Goal: Task Accomplishment & Management: Use online tool/utility

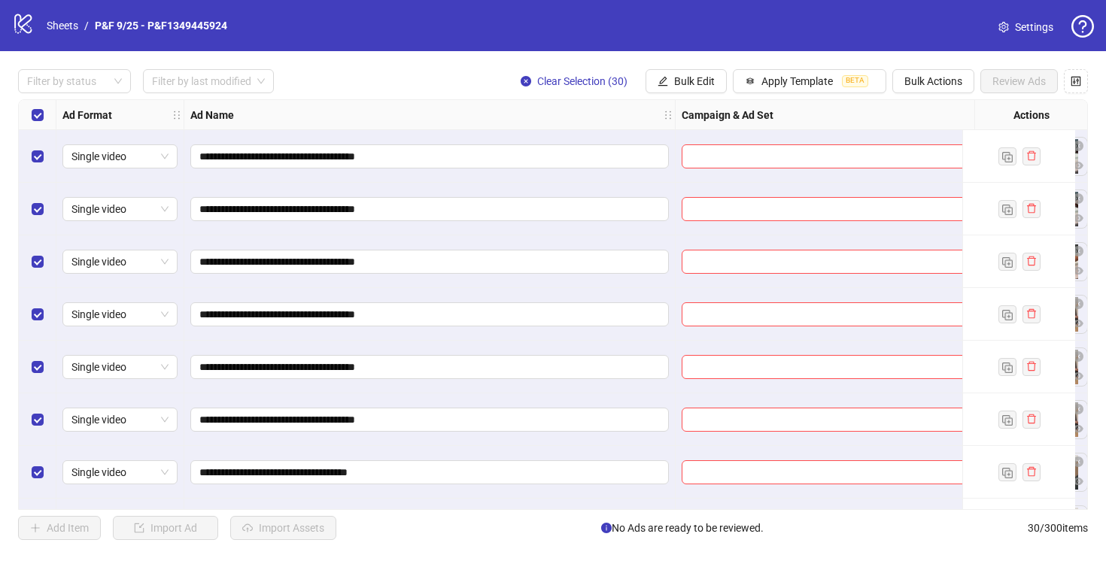
scroll to position [0, 306]
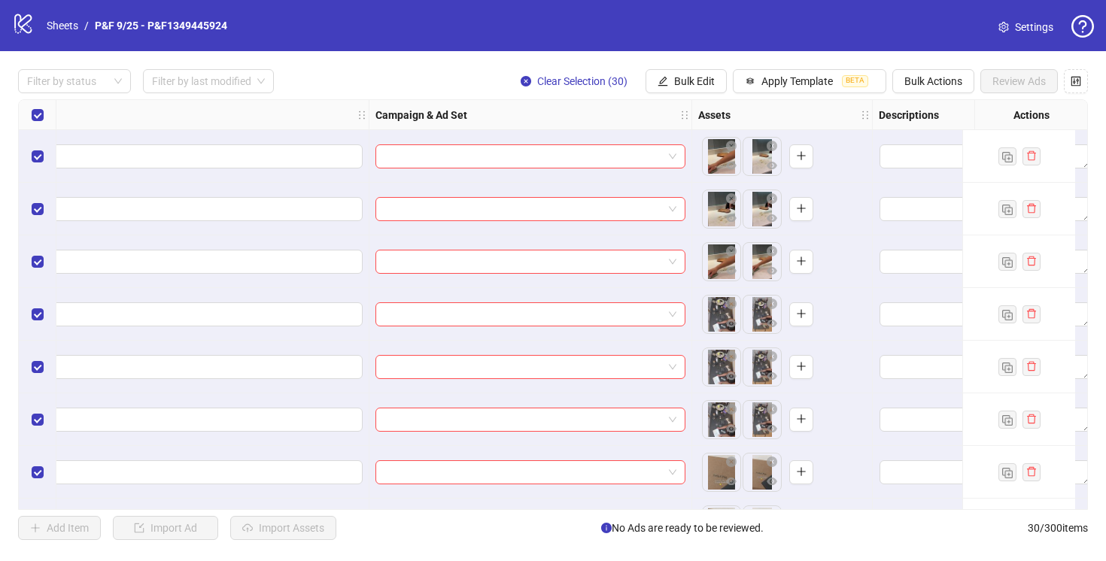
click at [671, 77] on button "Bulk Edit" at bounding box center [686, 81] width 81 height 24
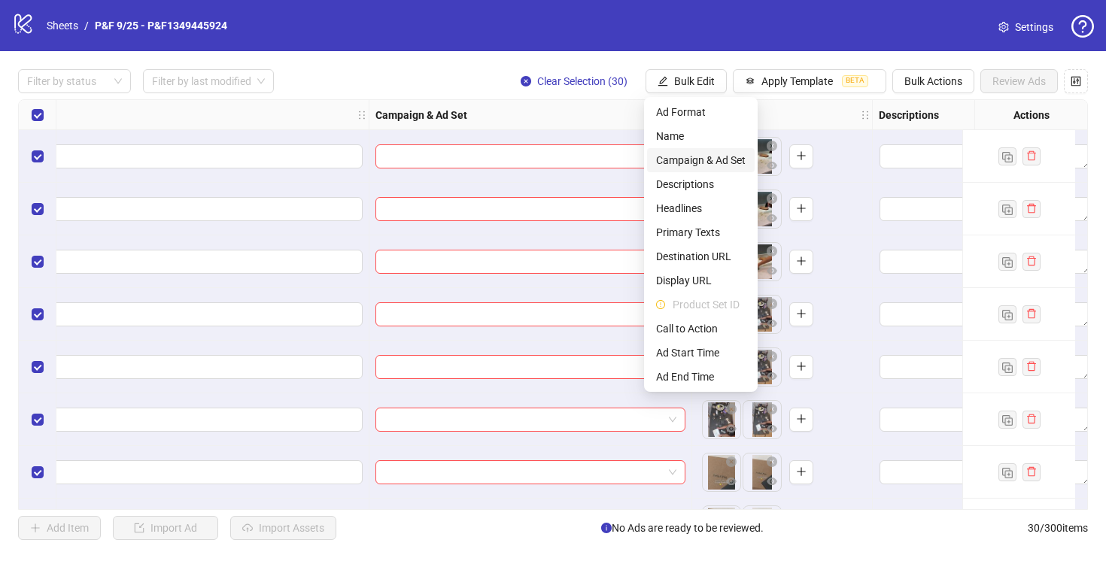
click at [727, 170] on li "Campaign & Ad Set" at bounding box center [701, 160] width 108 height 24
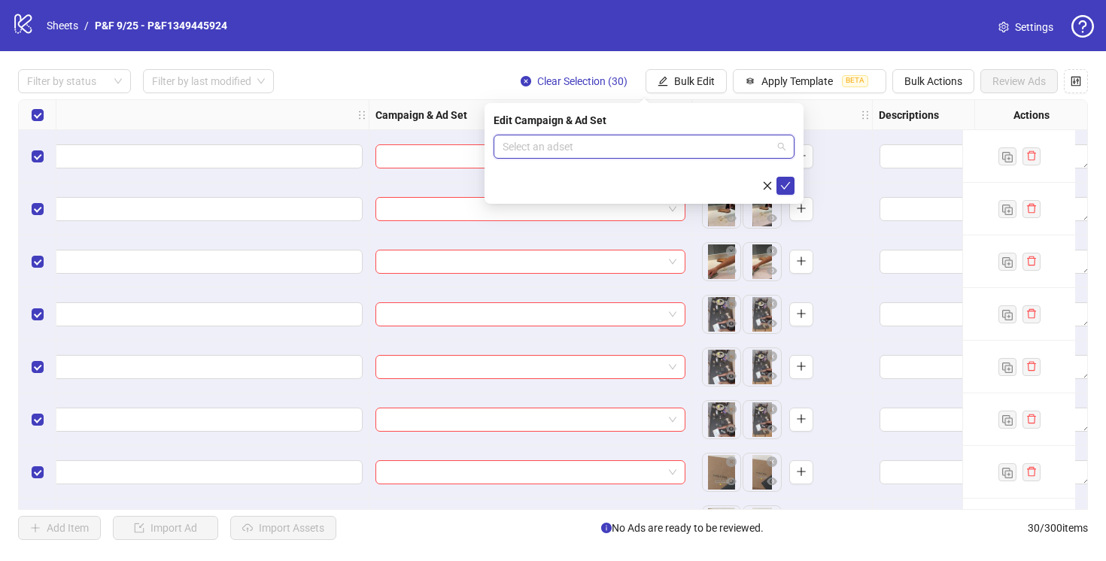
click at [720, 148] on input "search" at bounding box center [637, 146] width 269 height 23
paste input "**********"
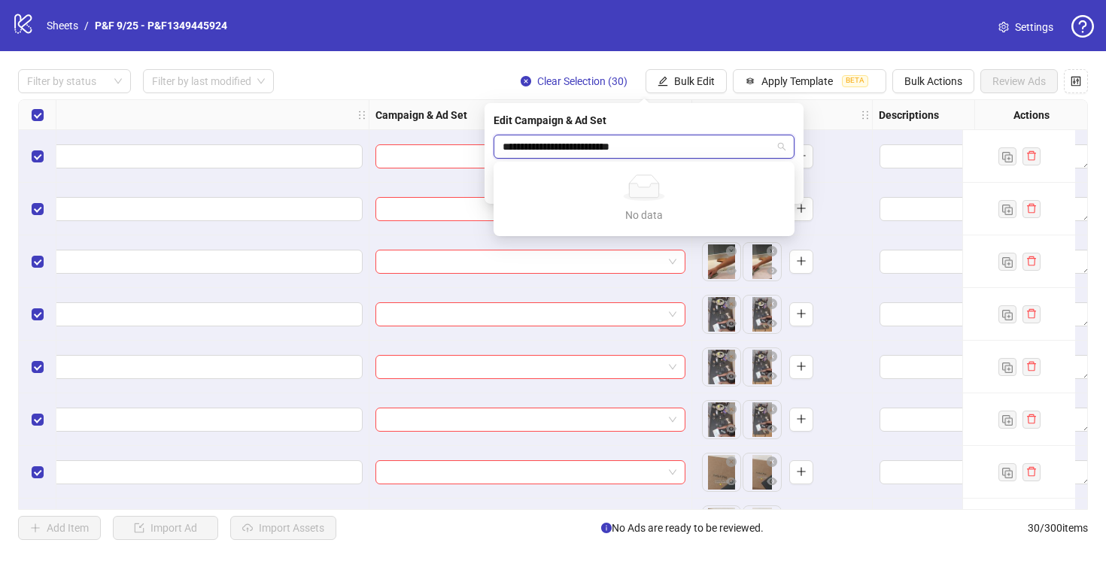
type input "**********"
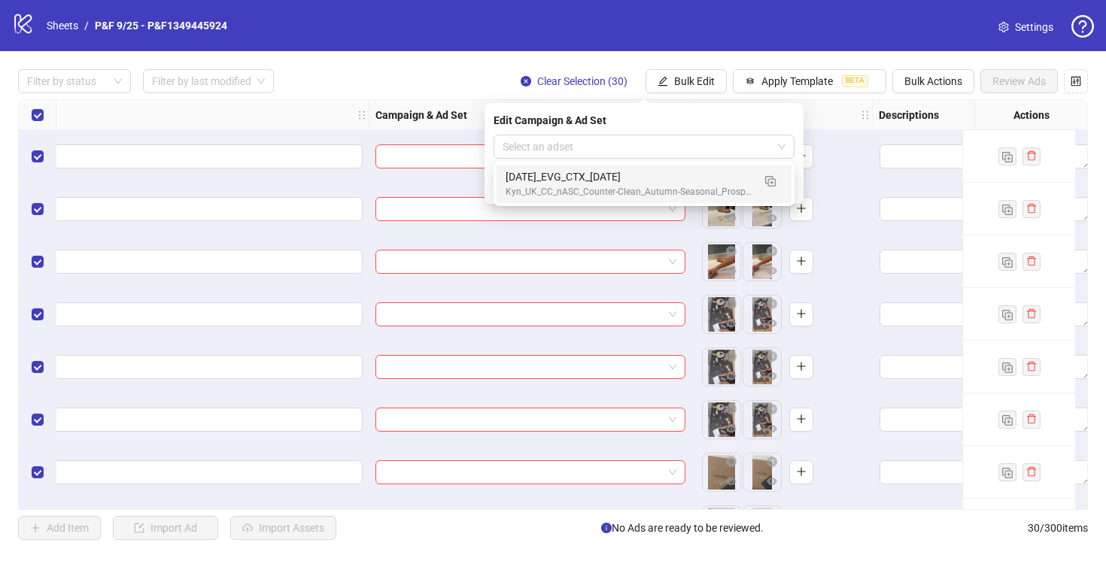
click at [669, 124] on div "Edit Campaign & Ad Set" at bounding box center [644, 120] width 301 height 17
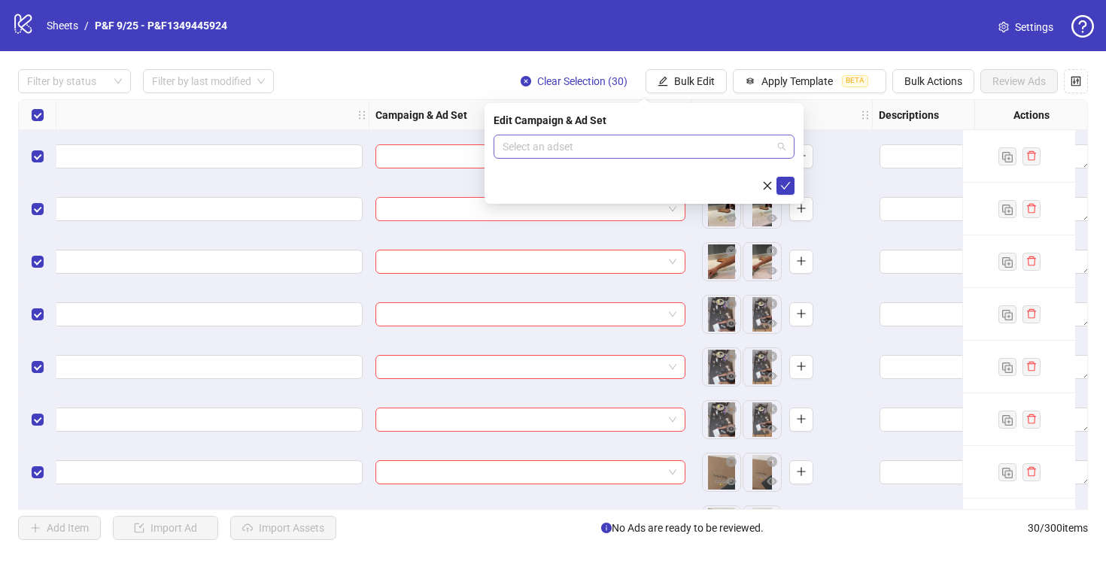
click at [655, 148] on input "search" at bounding box center [637, 146] width 269 height 23
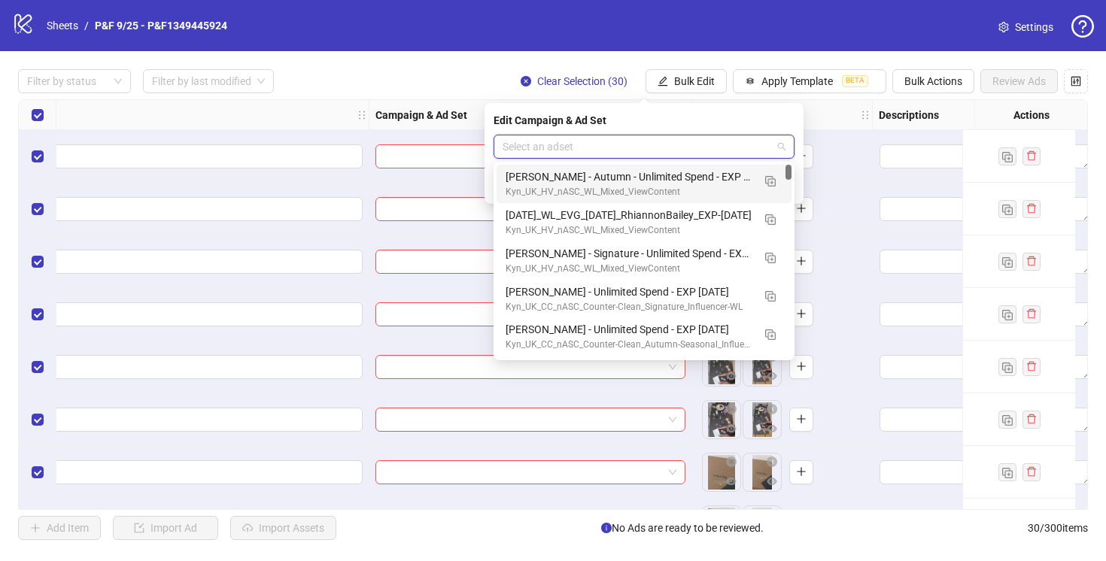
paste input "**********"
type input "**********"
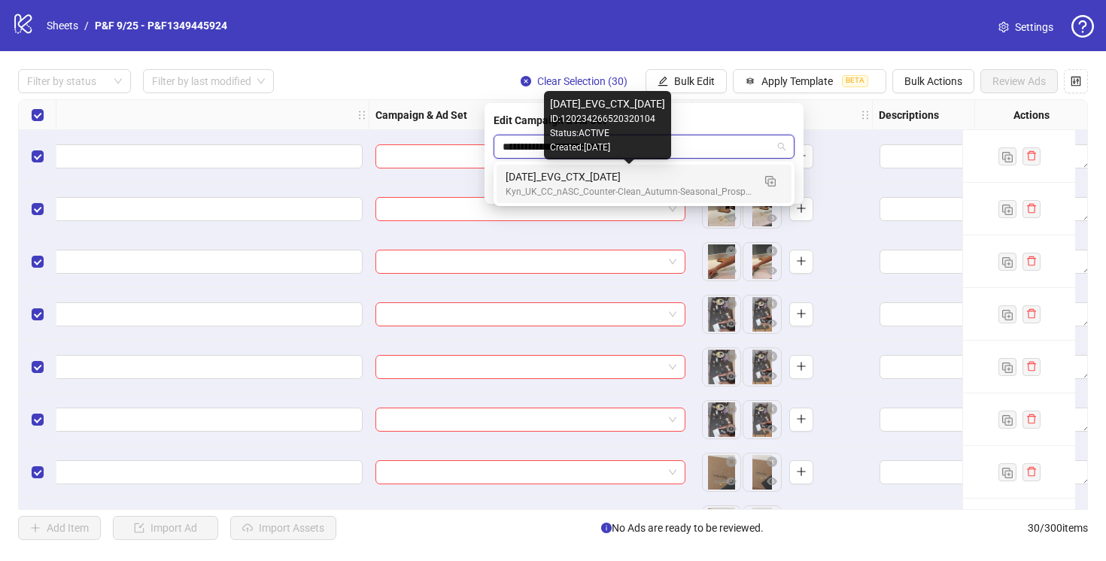
click at [646, 172] on div "[DATE]_EVG_CTX_[DATE]" at bounding box center [629, 177] width 247 height 17
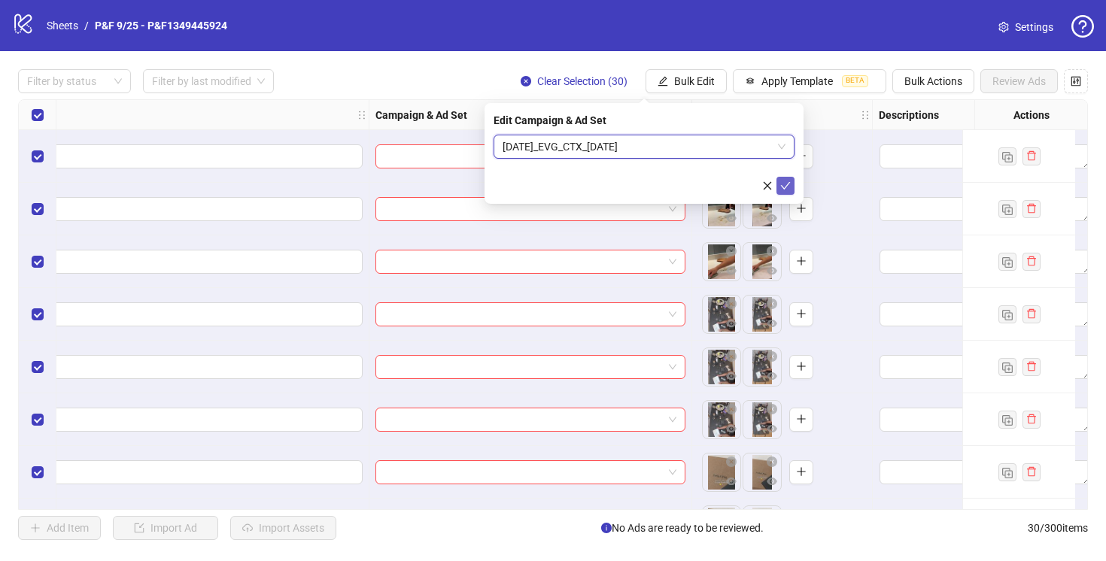
click at [788, 188] on icon "check" at bounding box center [785, 186] width 11 height 11
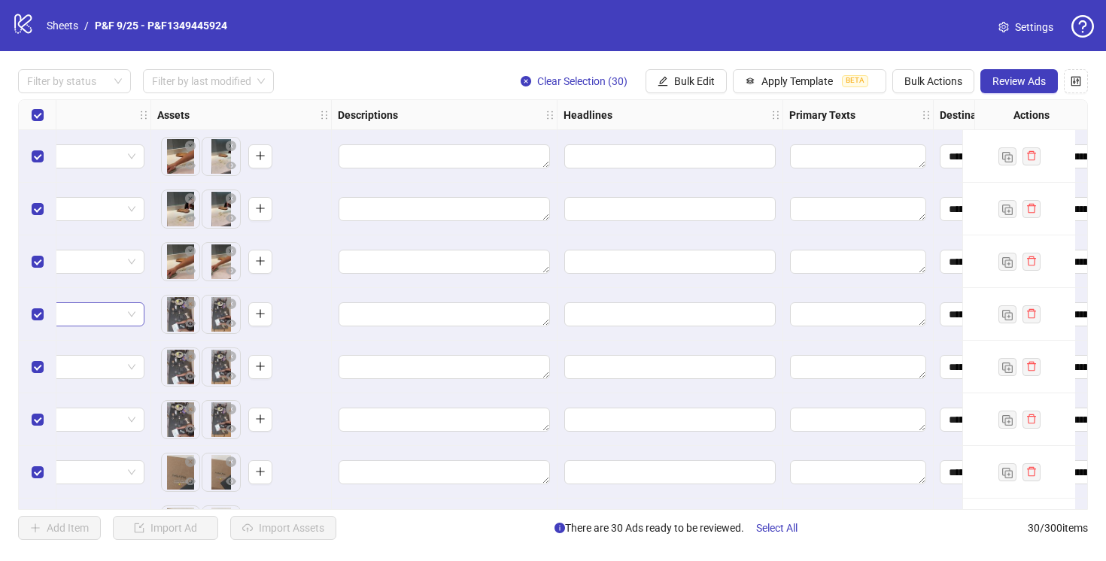
scroll to position [0, 871]
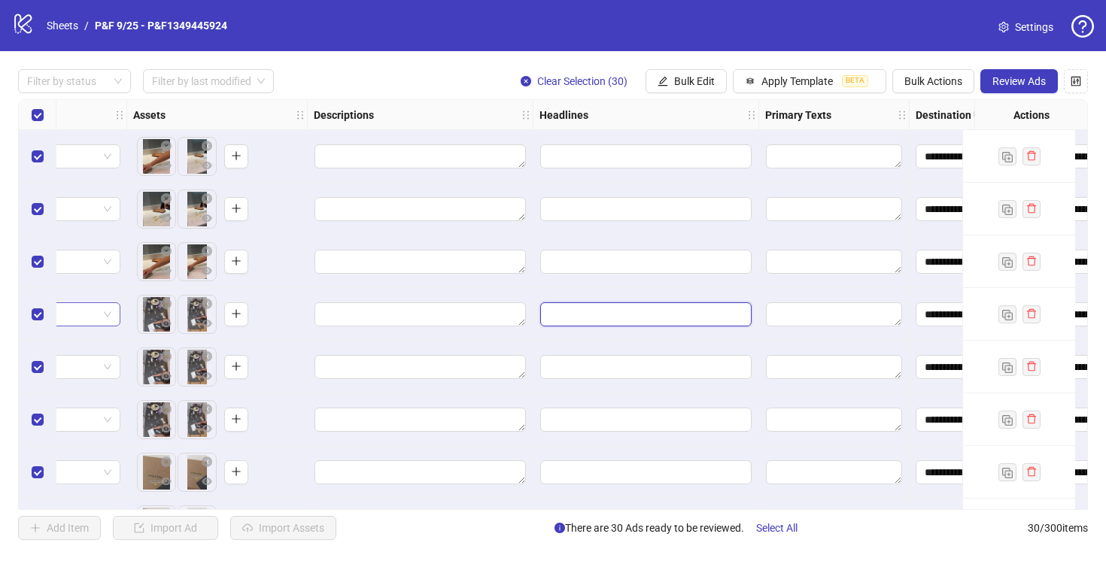
click at [670, 305] on input "Edit values" at bounding box center [645, 314] width 211 height 24
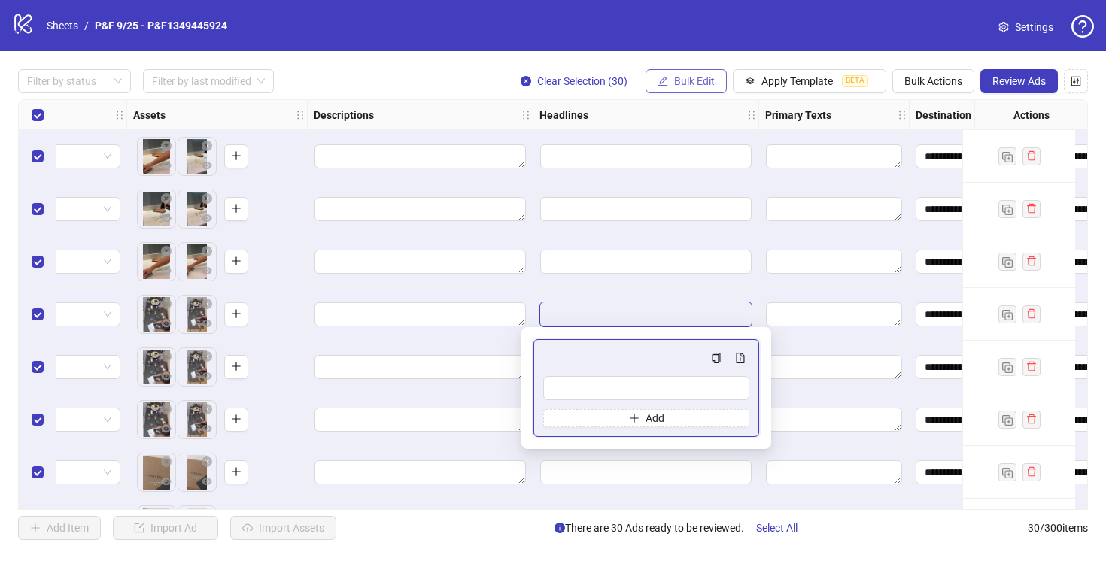
click at [694, 77] on span "Bulk Edit" at bounding box center [694, 81] width 41 height 12
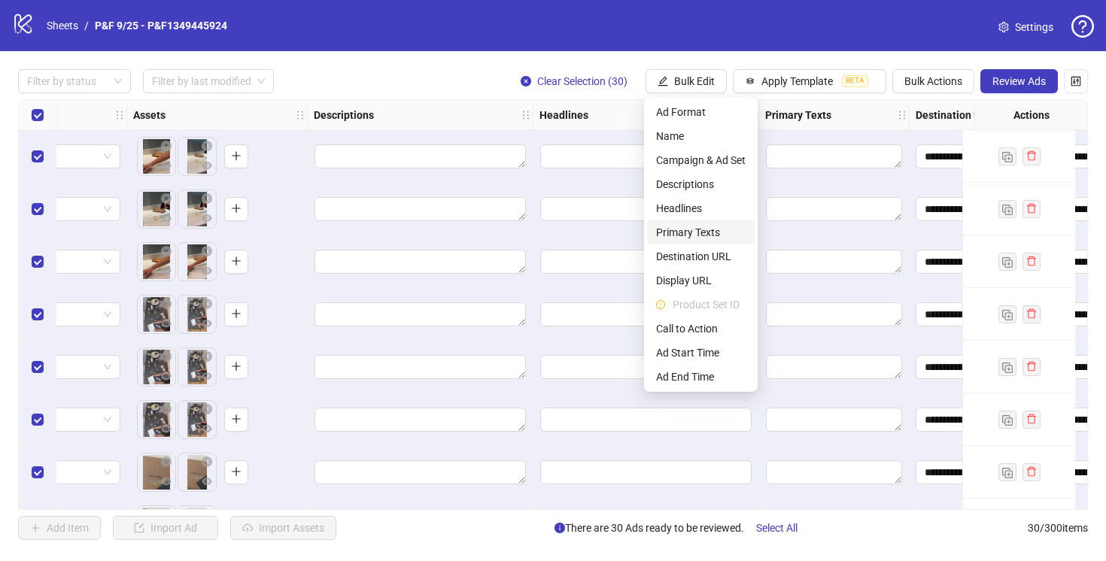
click at [697, 232] on span "Primary Texts" at bounding box center [701, 232] width 90 height 17
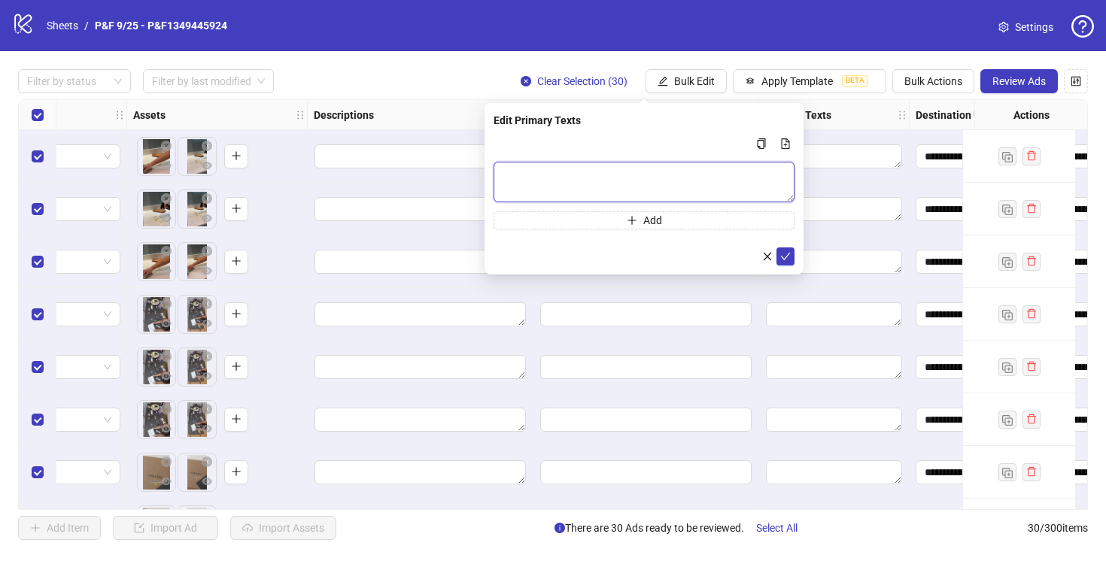
click at [639, 170] on textarea "Multi-text input container - paste or copy values" at bounding box center [644, 182] width 301 height 41
paste textarea "**********"
type textarea "**********"
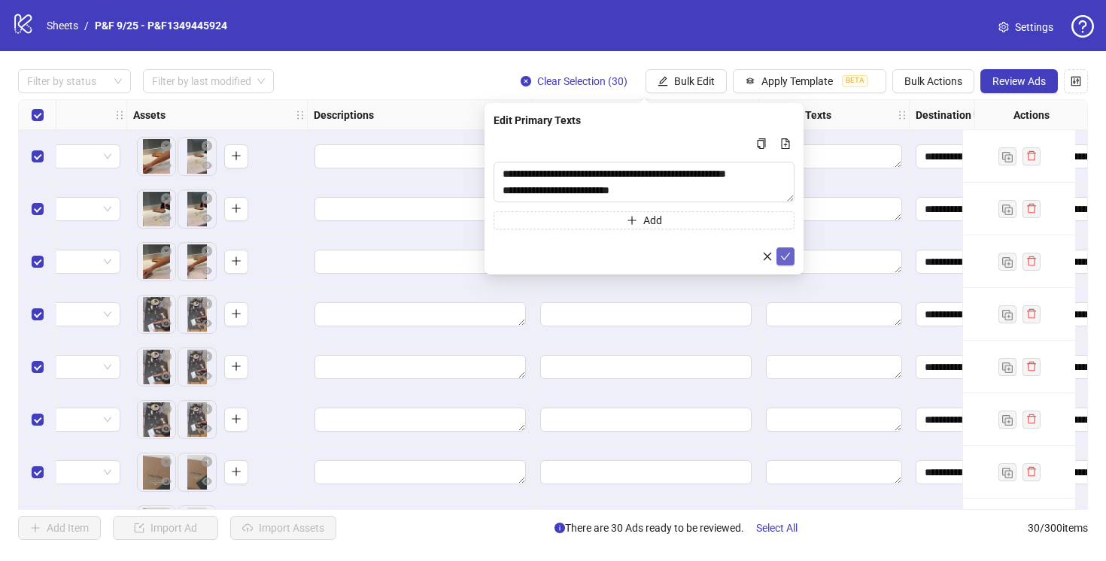
click at [787, 256] on icon "check" at bounding box center [785, 256] width 11 height 11
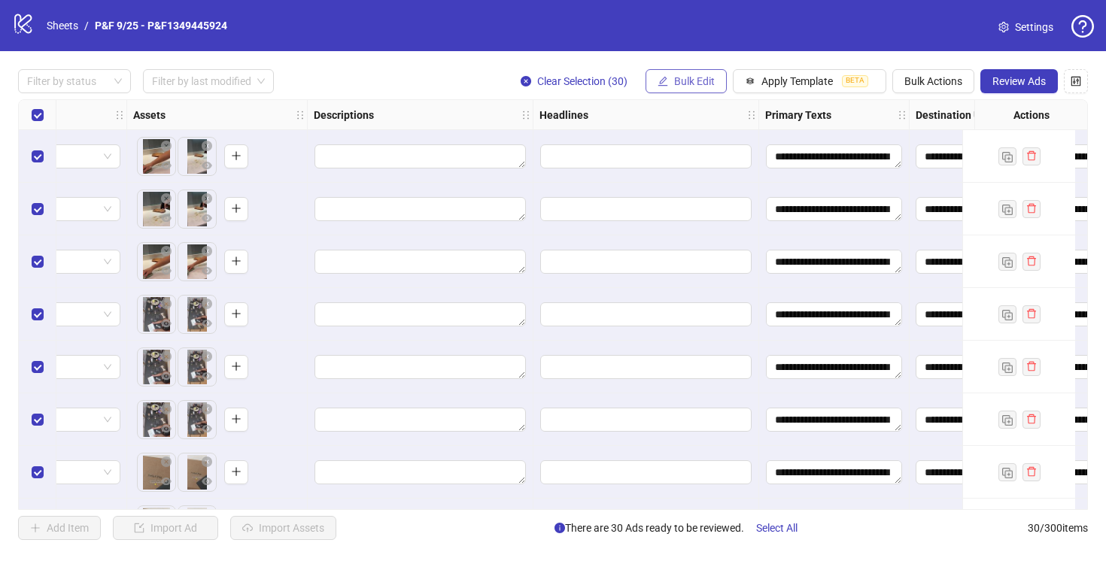
click at [697, 83] on span "Bulk Edit" at bounding box center [694, 81] width 41 height 12
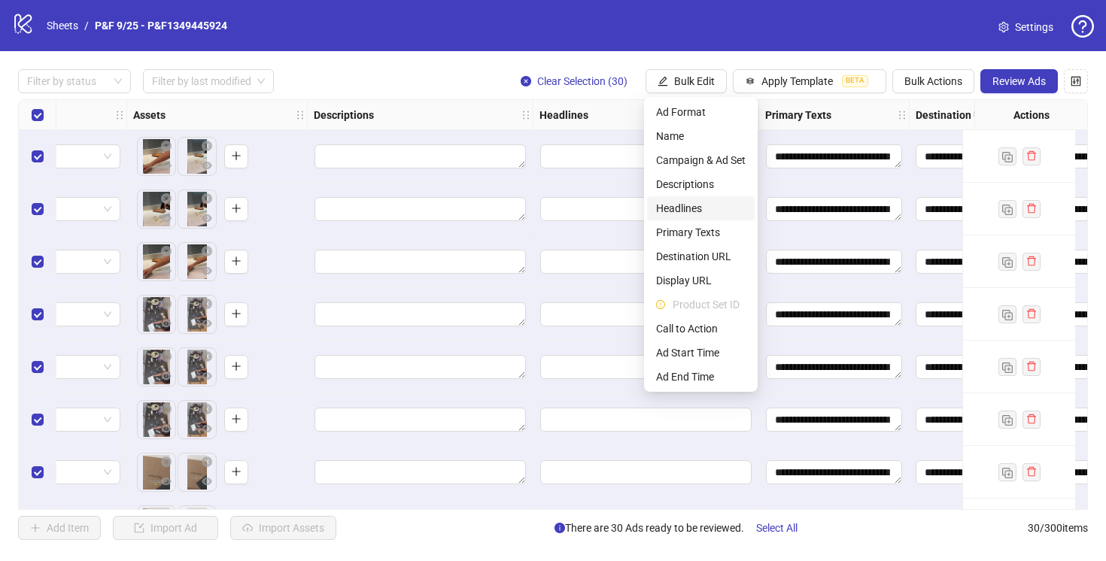
click at [688, 204] on span "Headlines" at bounding box center [701, 208] width 90 height 17
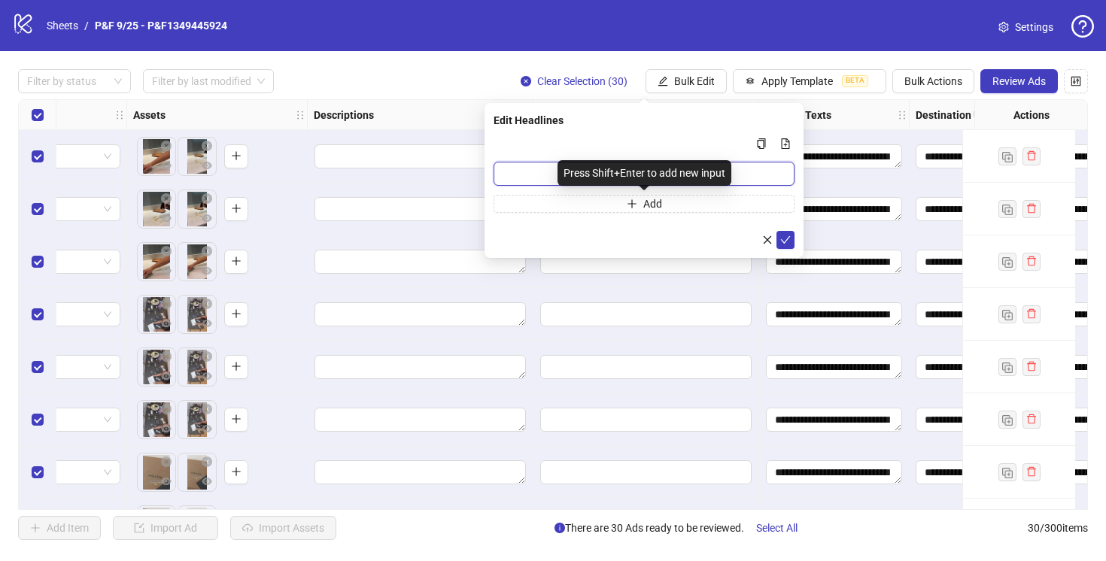
click at [751, 172] on input "Multi-input container - paste or copy values" at bounding box center [644, 174] width 301 height 24
paste input "**********"
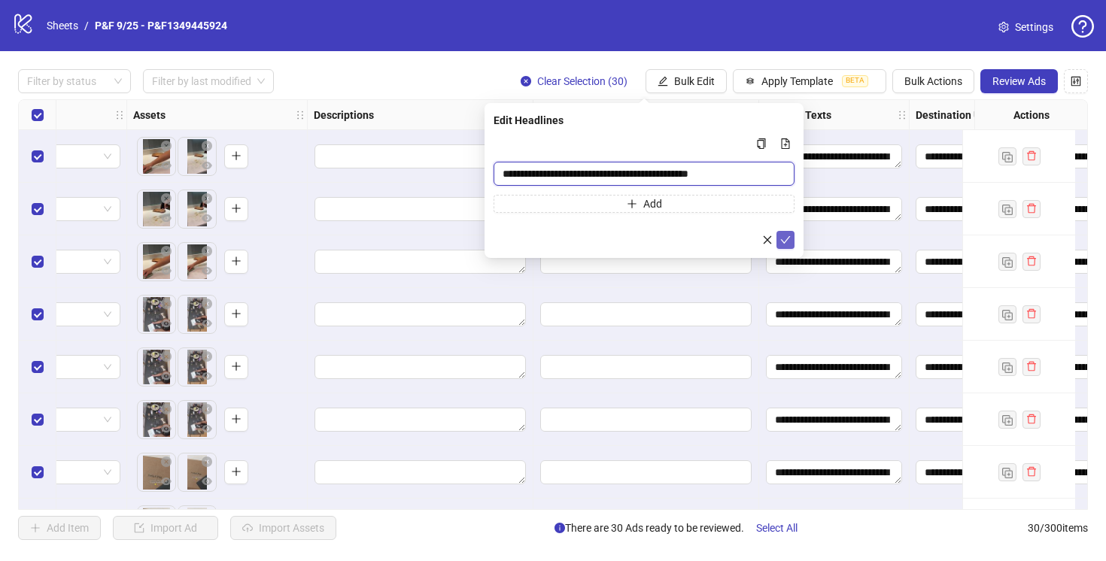
type input "**********"
click at [785, 241] on icon "check" at bounding box center [786, 240] width 10 height 8
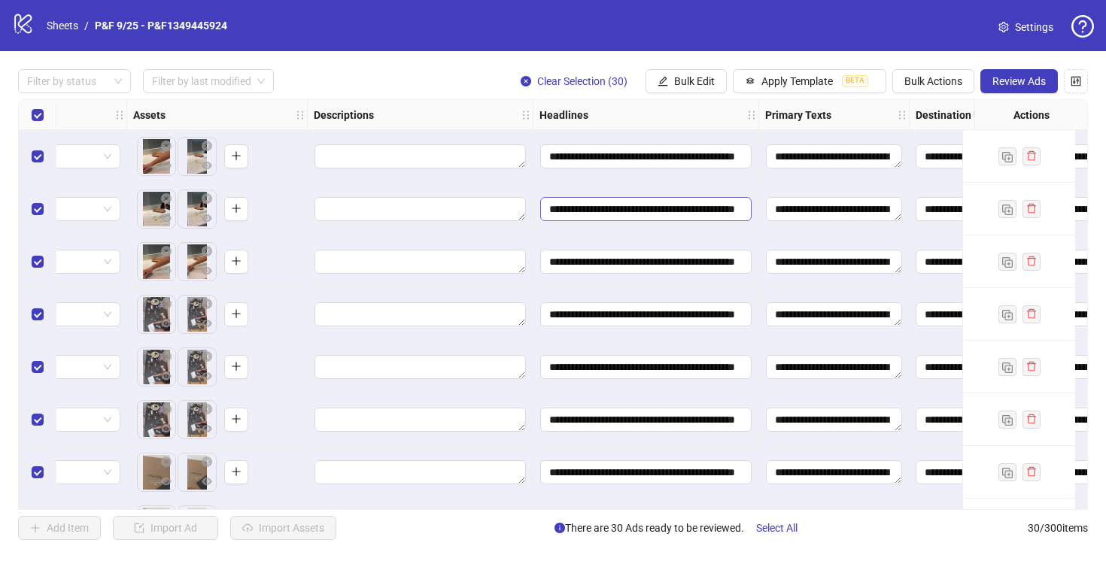
scroll to position [0, 41]
click at [532, 236] on div at bounding box center [421, 261] width 226 height 53
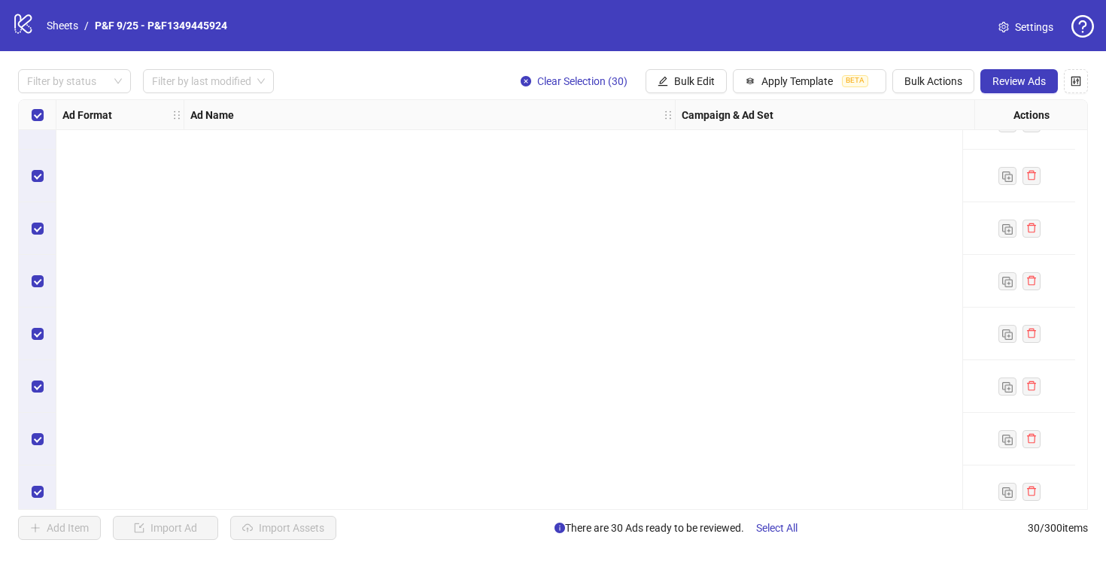
scroll to position [1207, 0]
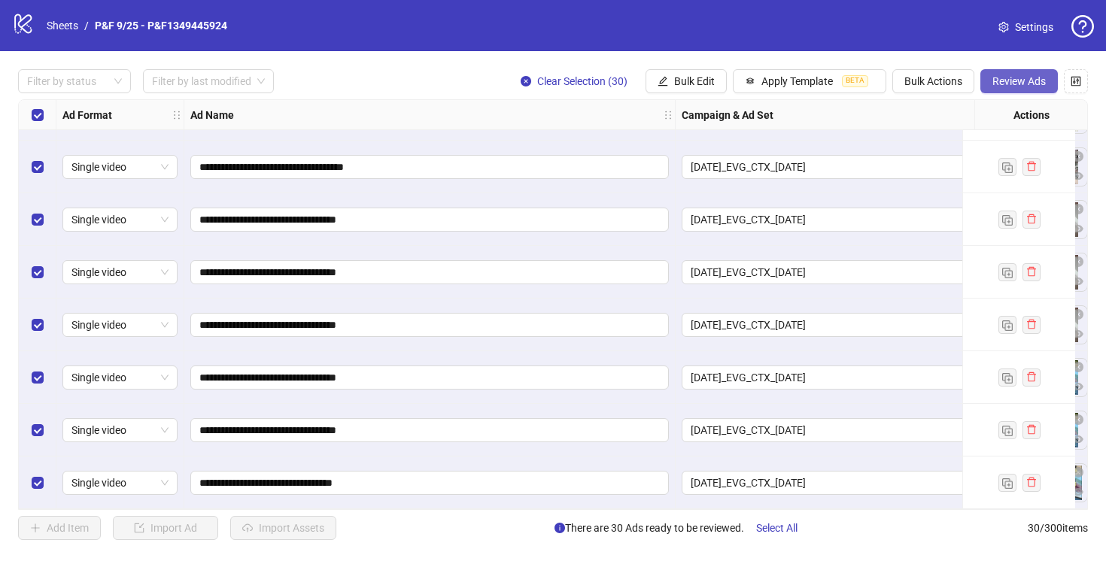
click at [1017, 82] on span "Review Ads" at bounding box center [1018, 81] width 53 height 12
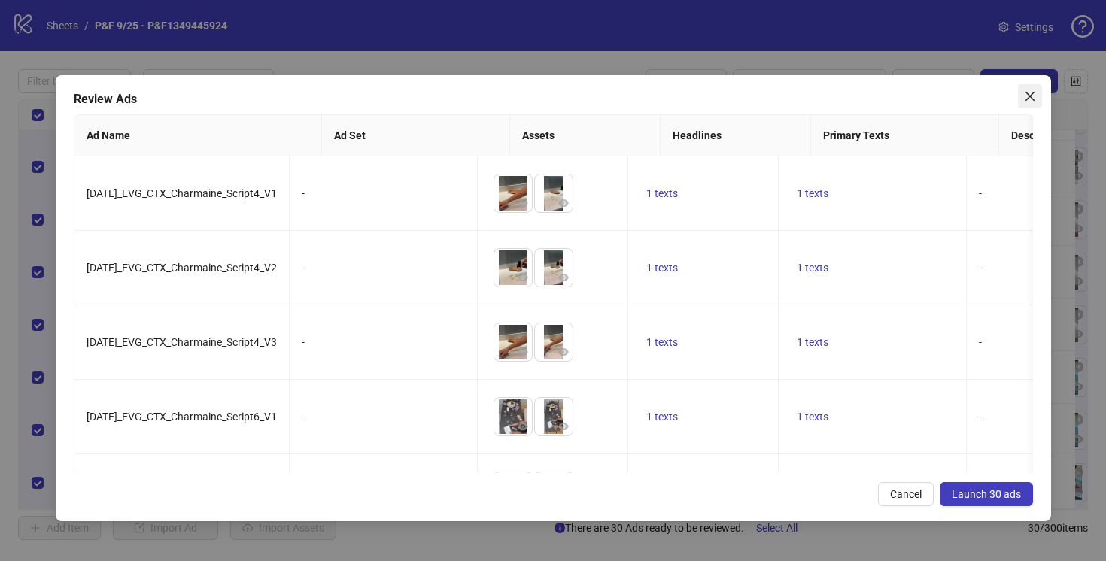
click at [1028, 96] on icon "close" at bounding box center [1030, 96] width 12 height 12
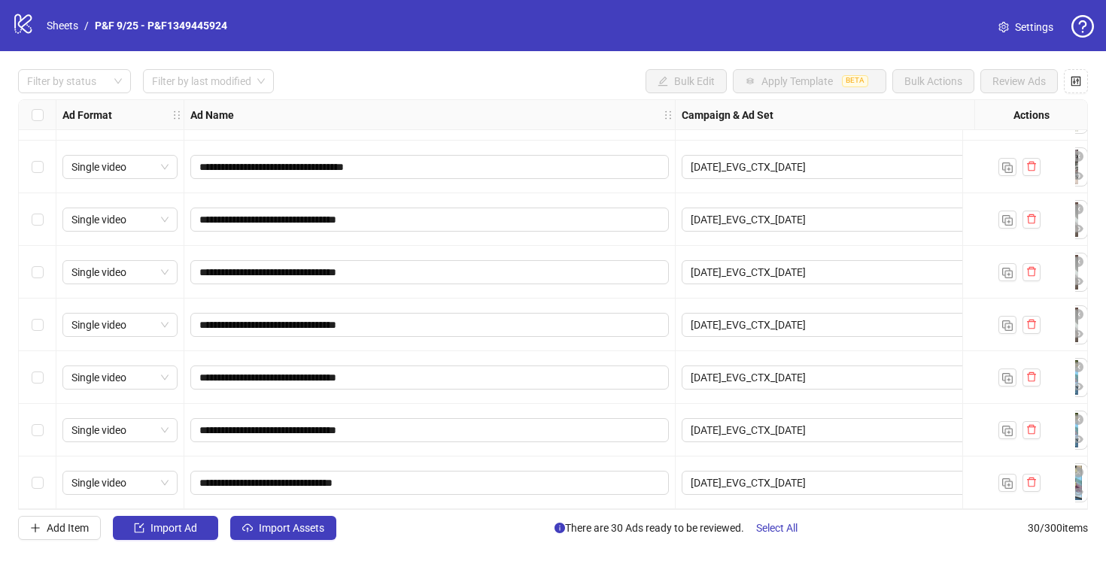
click at [1015, 24] on span "Settings" at bounding box center [1034, 27] width 38 height 17
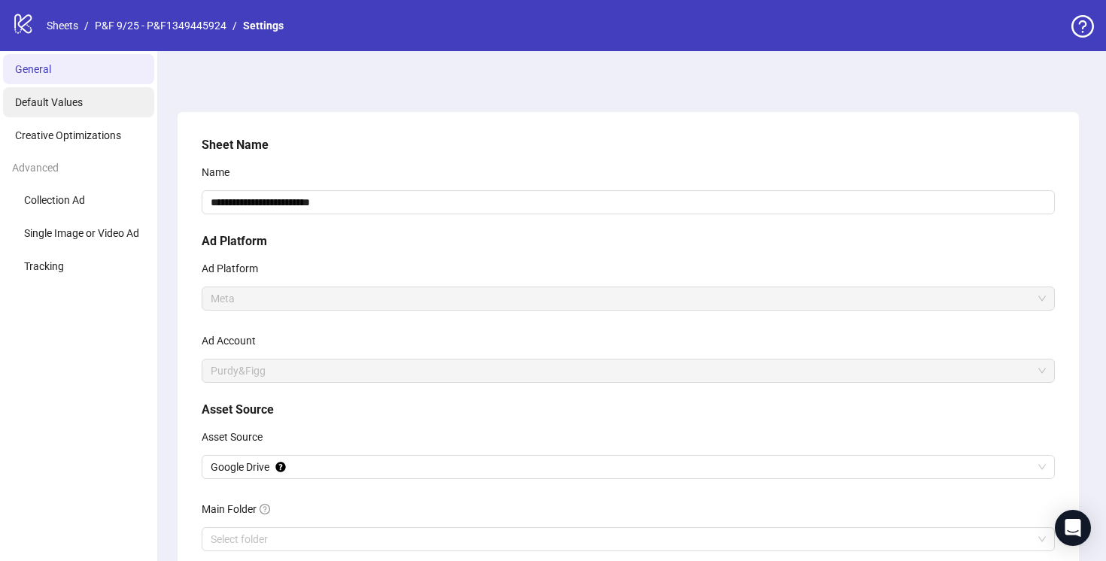
click at [56, 105] on span "Default Values" at bounding box center [49, 102] width 68 height 12
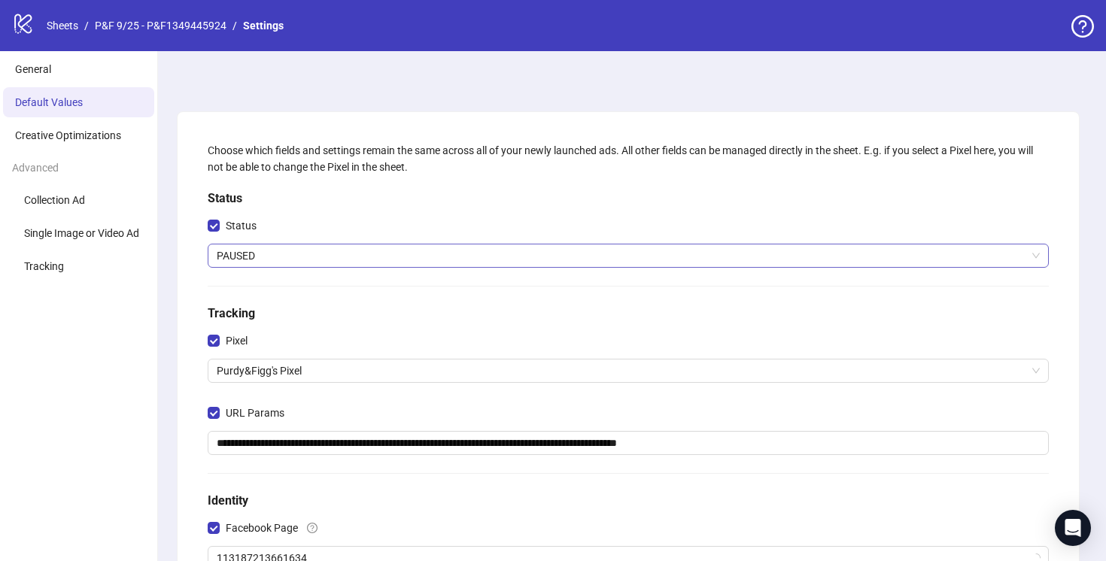
click at [260, 253] on span "PAUSED" at bounding box center [628, 256] width 823 height 23
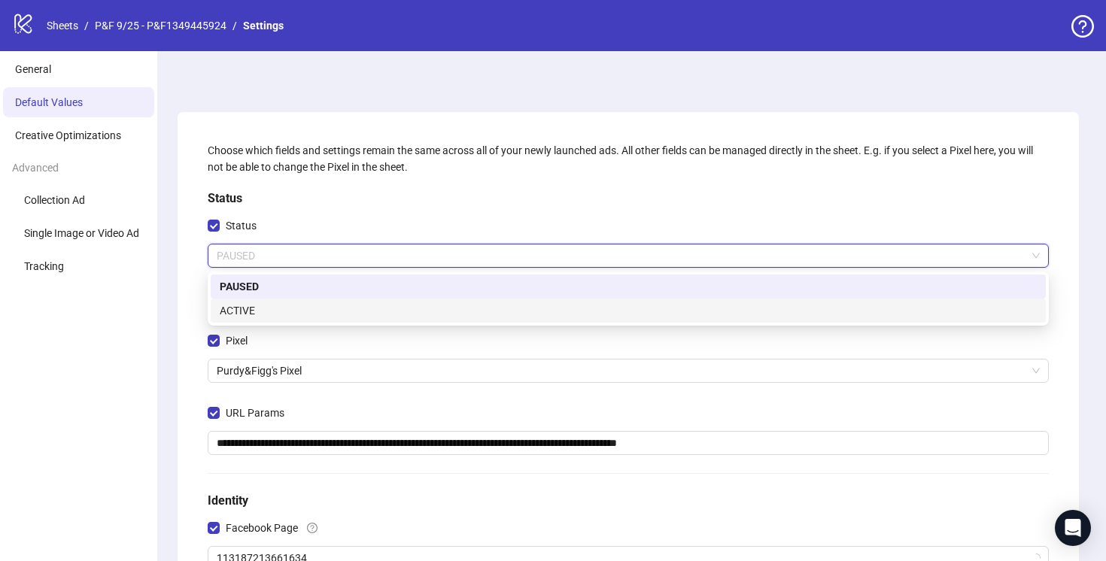
click at [269, 314] on div "ACTIVE" at bounding box center [628, 310] width 817 height 17
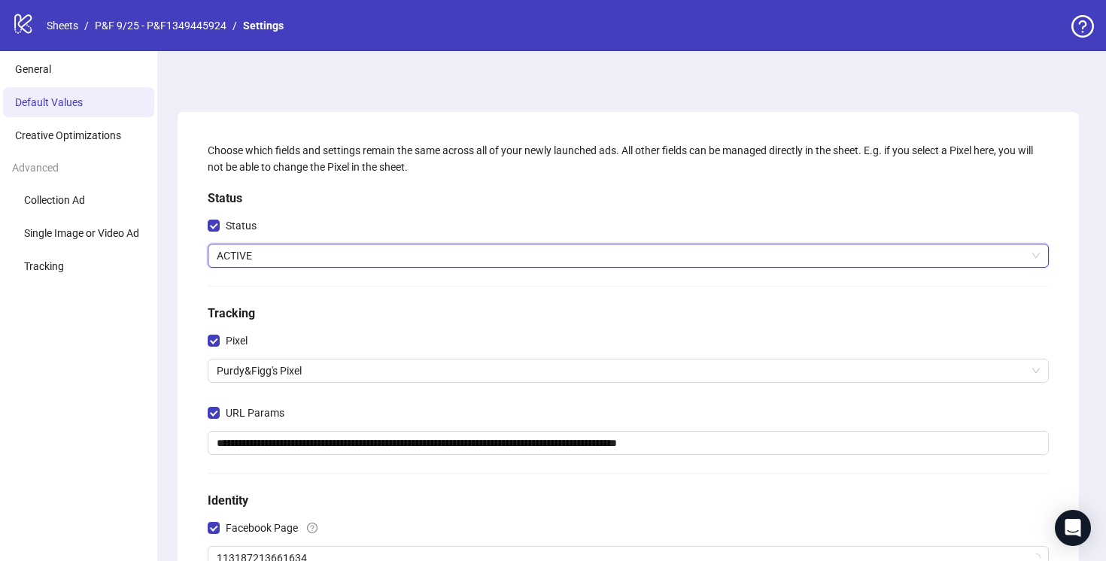
click at [646, 221] on div "Status" at bounding box center [628, 229] width 841 height 30
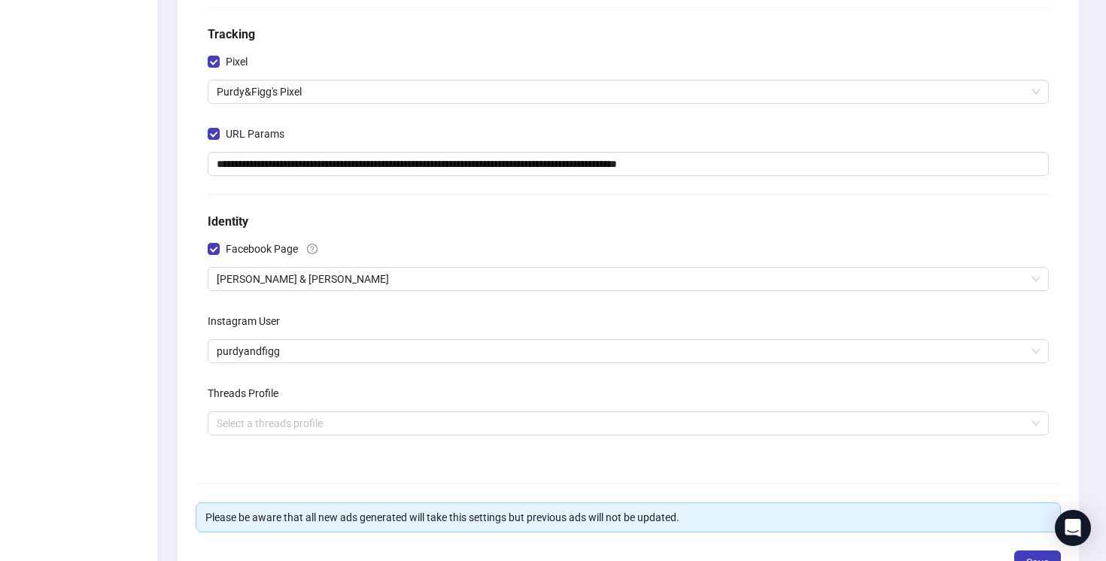
scroll to position [390, 0]
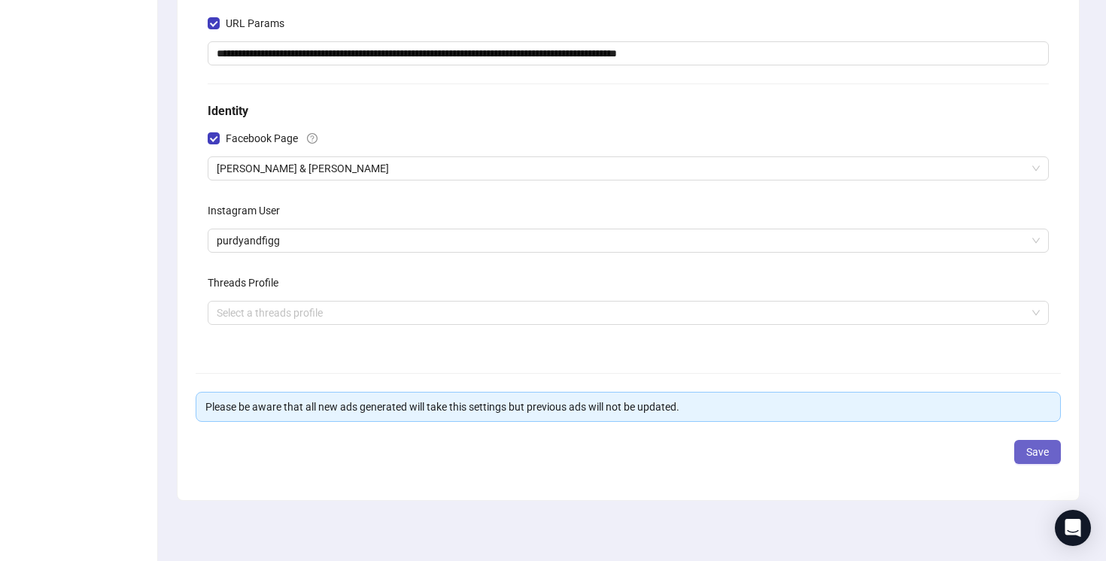
click at [1033, 454] on span "Save" at bounding box center [1037, 452] width 23 height 12
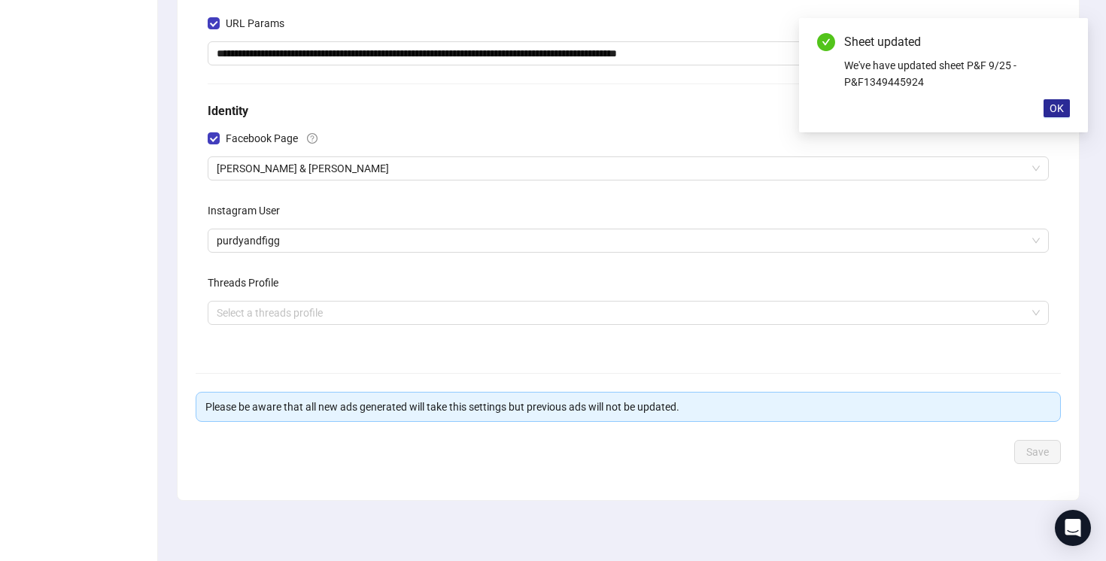
click at [1055, 108] on span "OK" at bounding box center [1057, 108] width 14 height 12
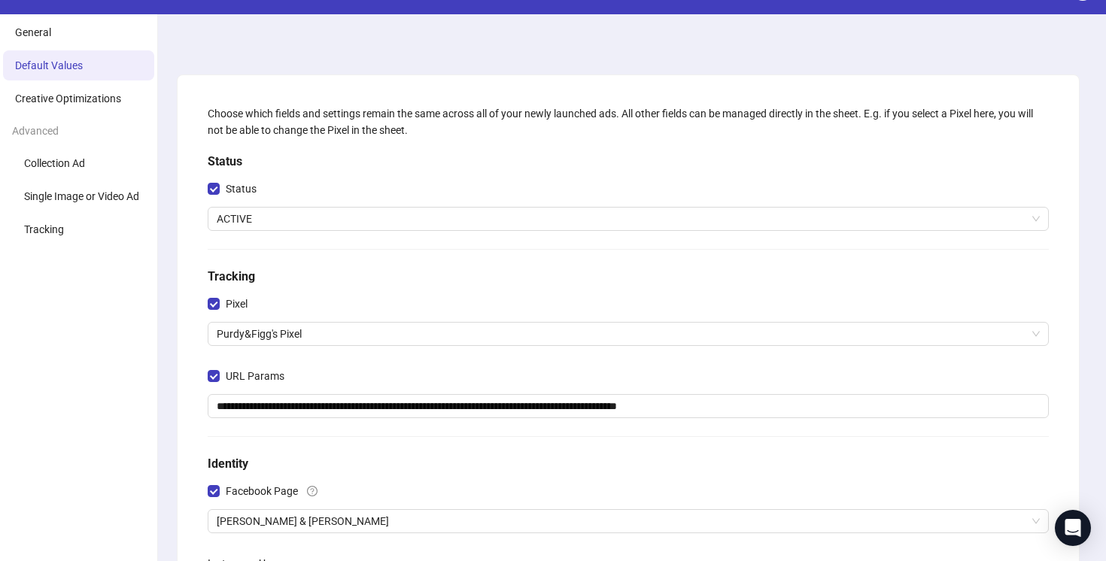
scroll to position [53, 0]
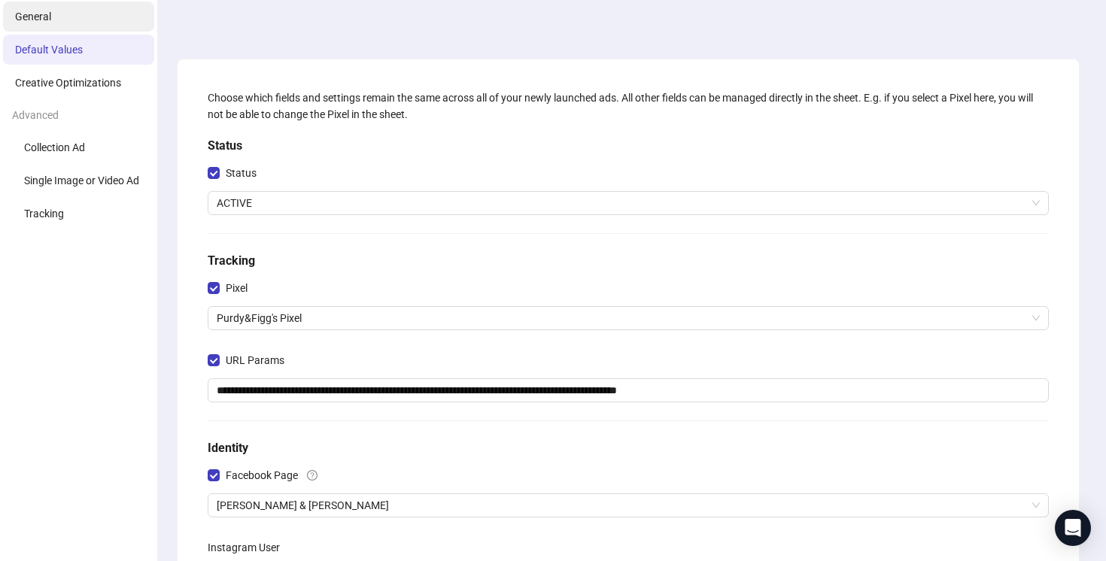
click at [46, 18] on span "General" at bounding box center [33, 17] width 36 height 12
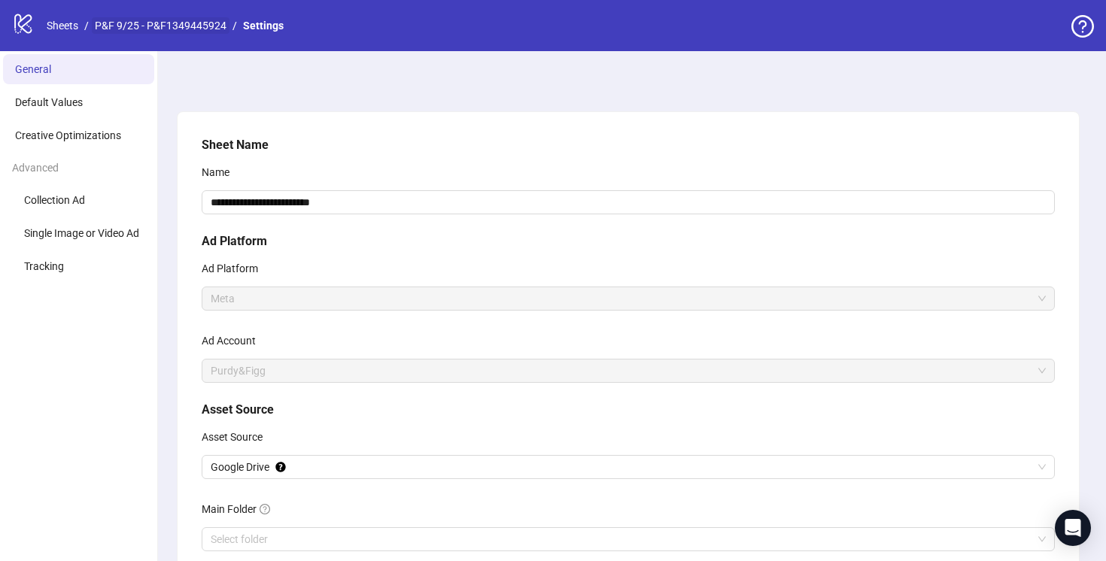
click at [156, 24] on link "P&F 9/25 - P&F1349445924" at bounding box center [161, 25] width 138 height 17
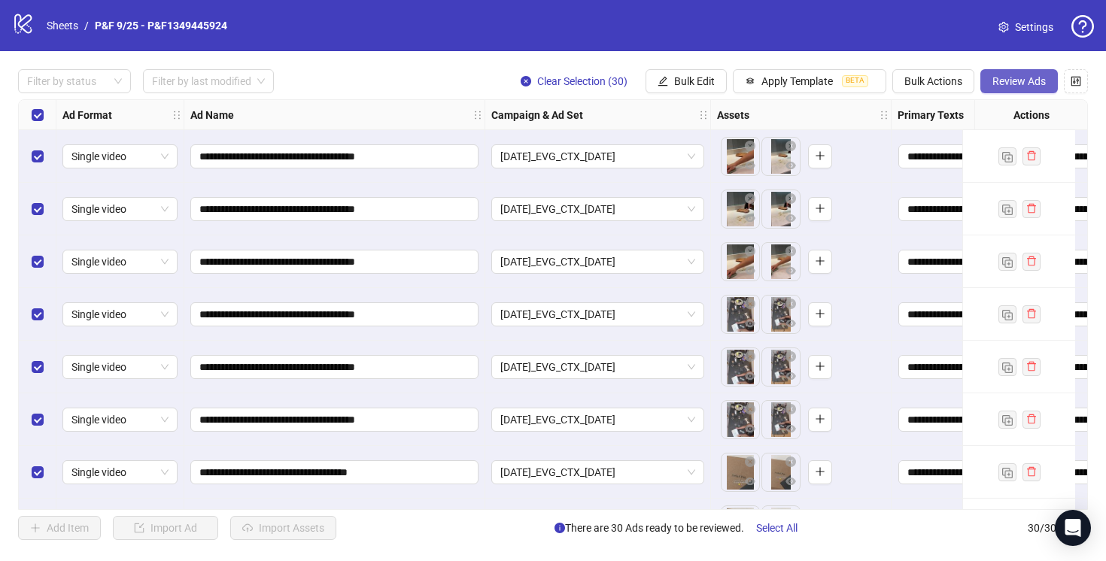
click at [1020, 82] on span "Review Ads" at bounding box center [1018, 81] width 53 height 12
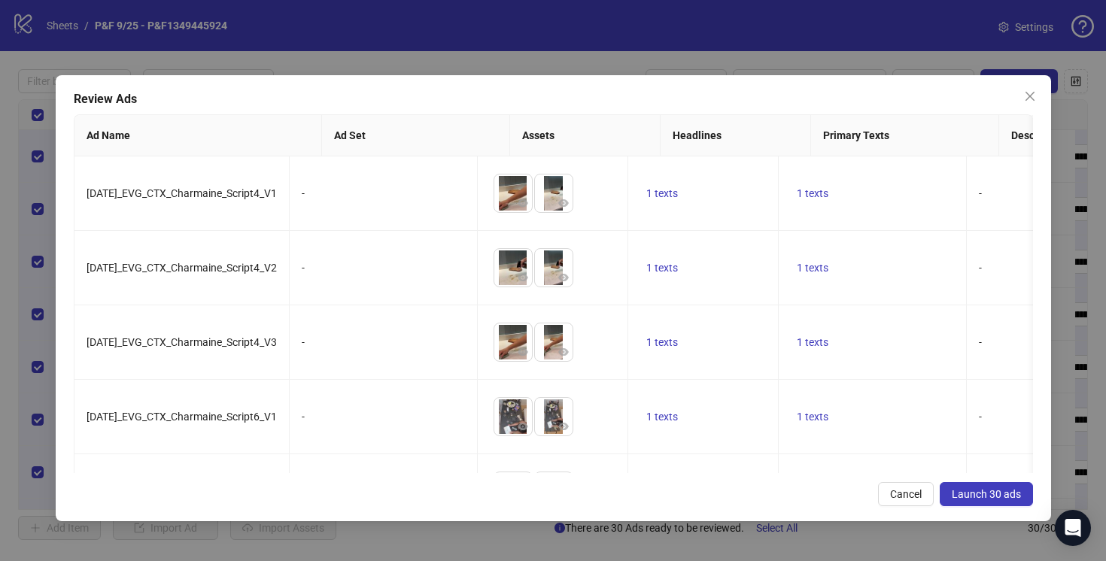
click at [983, 496] on span "Launch 30 ads" at bounding box center [986, 494] width 69 height 12
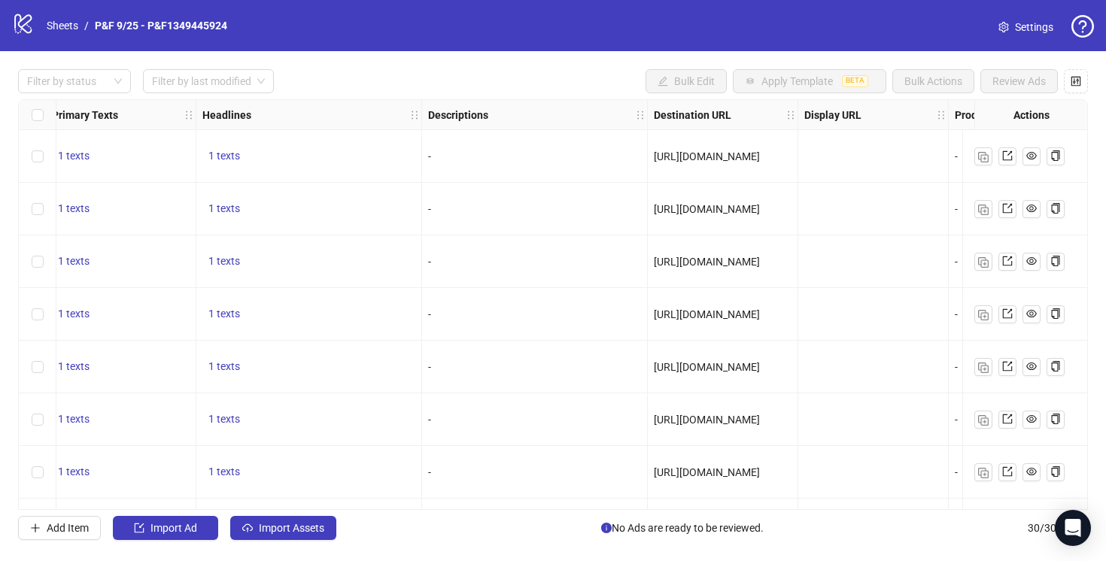
scroll to position [0, 873]
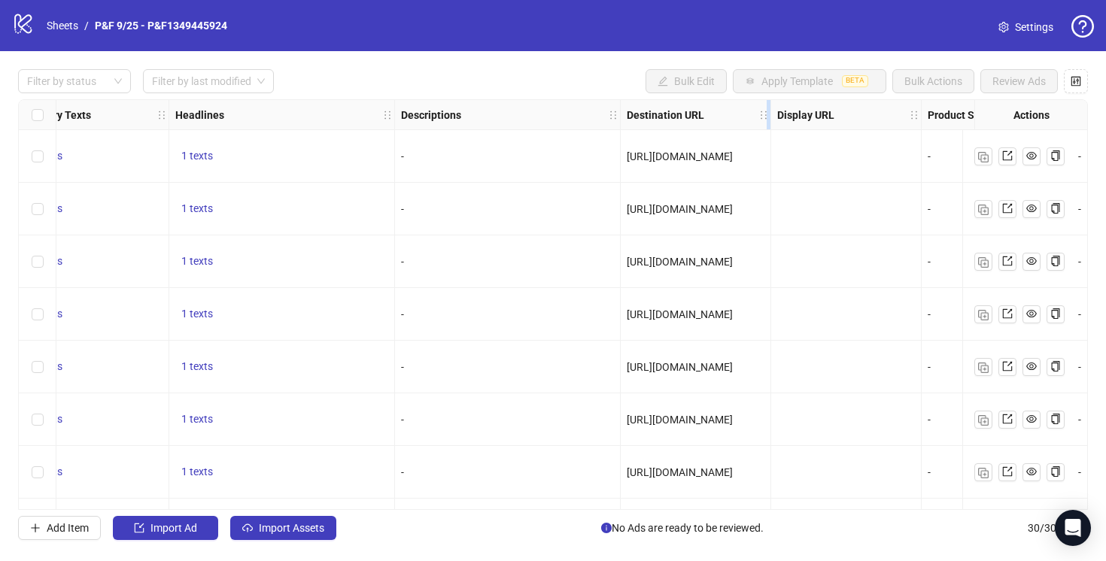
click at [769, 114] on icon "holder" at bounding box center [774, 115] width 11 height 11
drag, startPoint x: 769, startPoint y: 114, endPoint x: 936, endPoint y: 117, distance: 167.0
click at [928, 117] on icon "holder" at bounding box center [922, 115] width 11 height 11
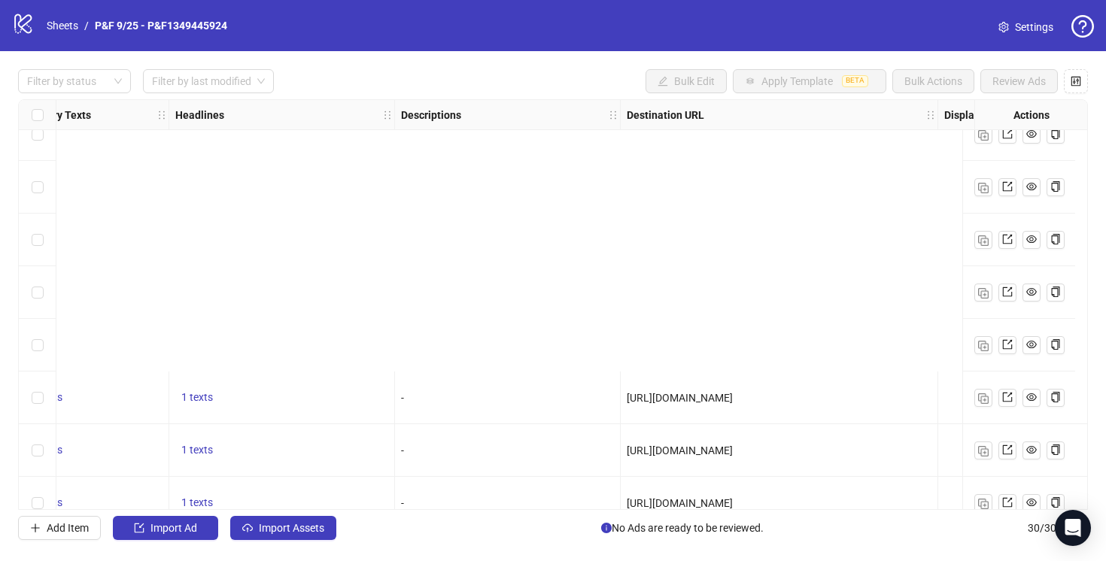
scroll to position [1207, 873]
